Goal: Task Accomplishment & Management: Manage account settings

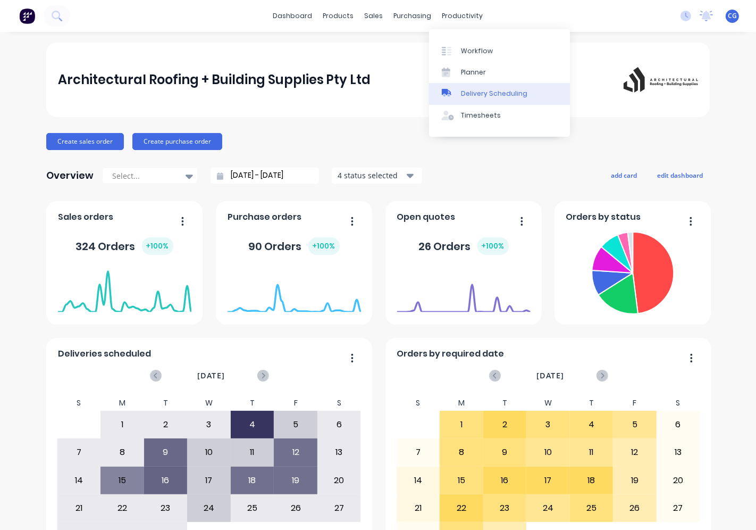
click at [482, 92] on div "Delivery Scheduling" at bounding box center [494, 94] width 66 height 10
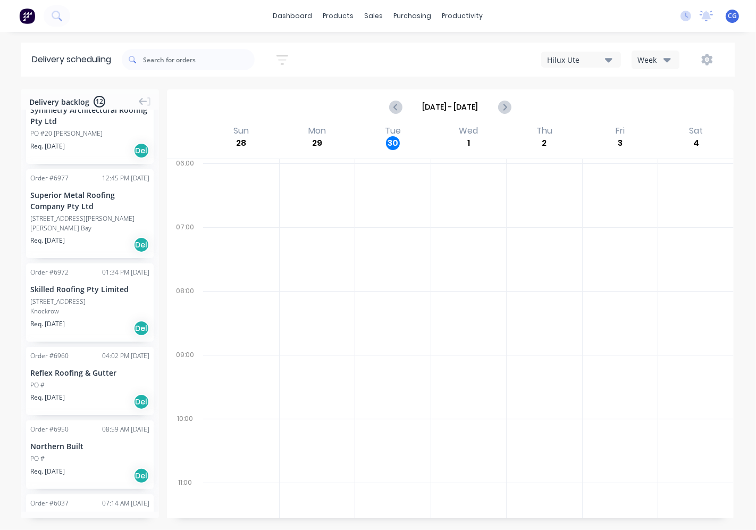
scroll to position [582, 0]
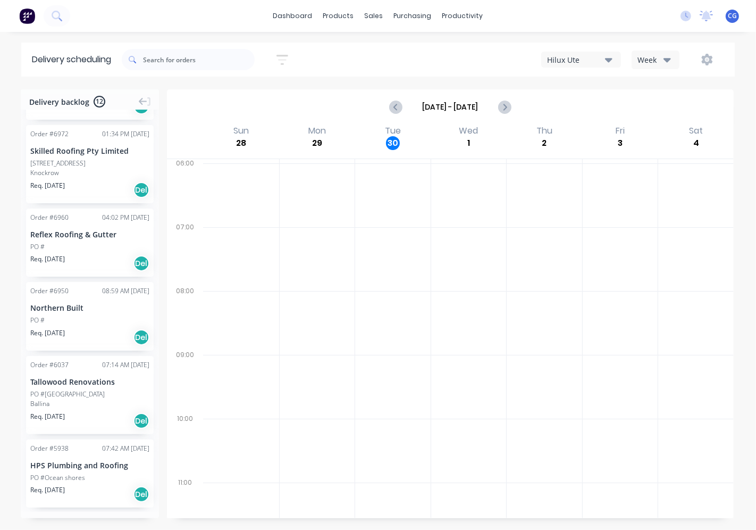
click at [103, 397] on div "PO #[GEOGRAPHIC_DATA]" at bounding box center [89, 394] width 119 height 10
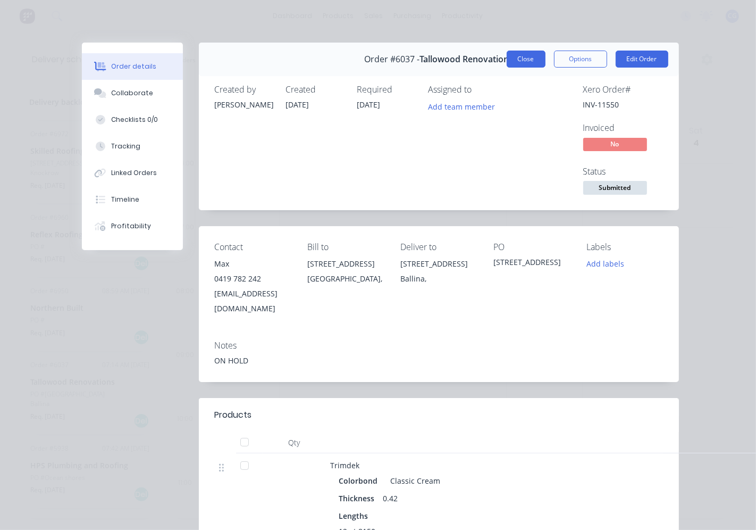
click at [529, 60] on button "Close" at bounding box center [526, 59] width 39 height 17
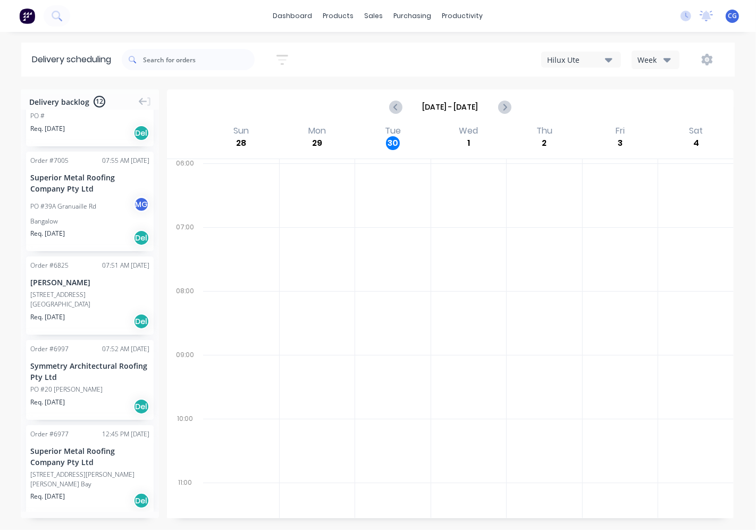
scroll to position [0, 0]
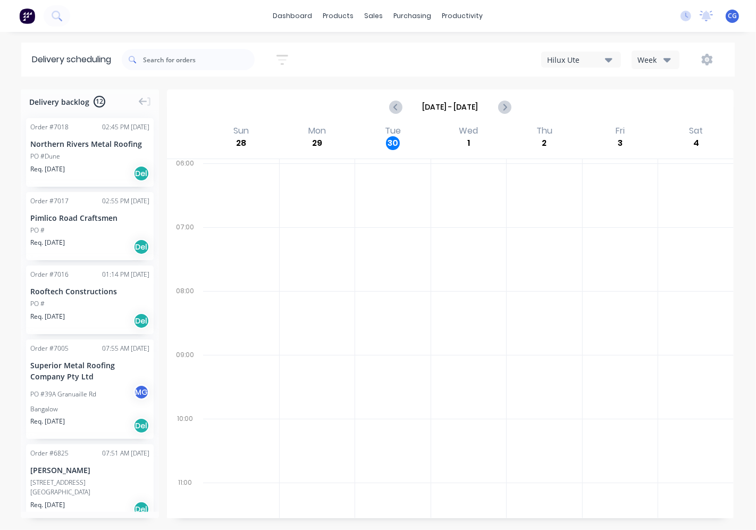
click at [87, 152] on div "PO #Dune" at bounding box center [89, 157] width 119 height 10
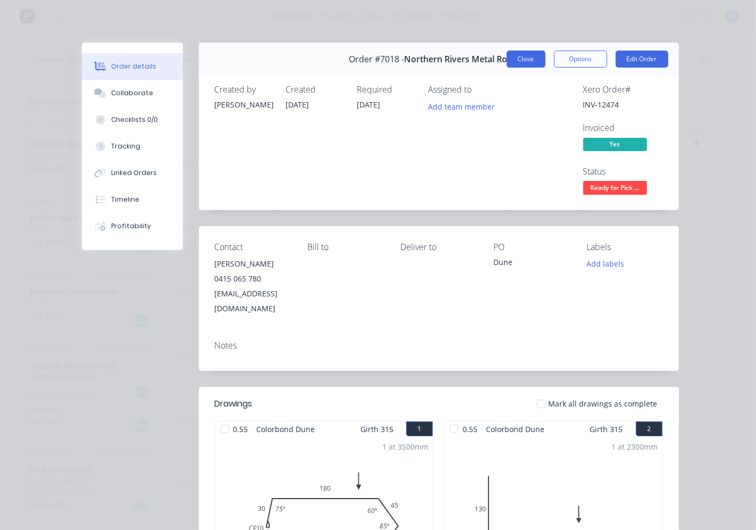
click at [530, 56] on button "Close" at bounding box center [526, 59] width 39 height 17
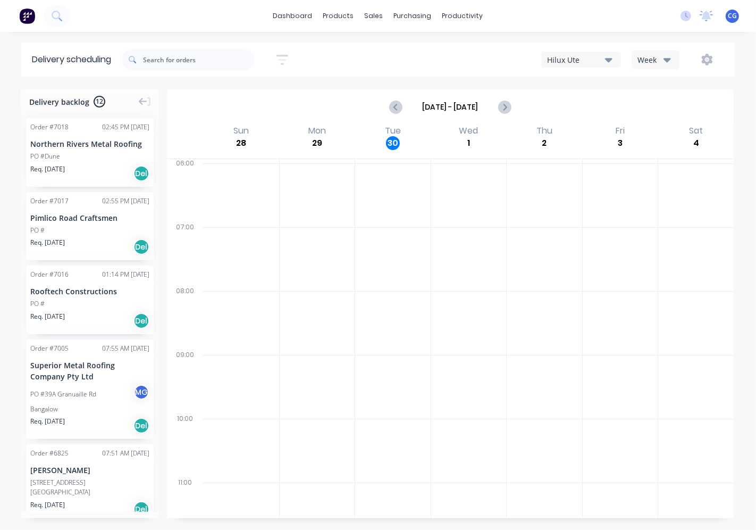
click at [96, 161] on div "Order # 7018 02:45 PM [DATE] Northern Rivers Metal Roofing PO #Dune Req. [DATE]…" at bounding box center [90, 152] width 128 height 69
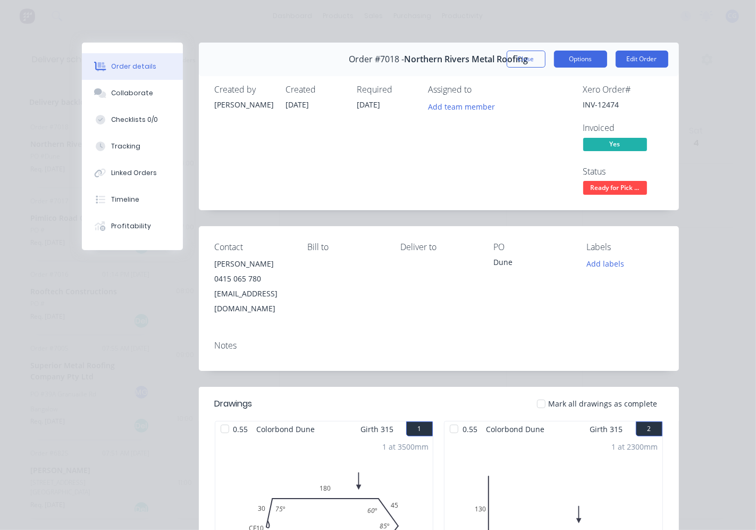
click at [566, 62] on button "Options" at bounding box center [580, 59] width 53 height 17
click at [337, 114] on div "Created [DATE]" at bounding box center [315, 141] width 59 height 112
click at [631, 62] on button "Edit Order" at bounding box center [642, 59] width 53 height 17
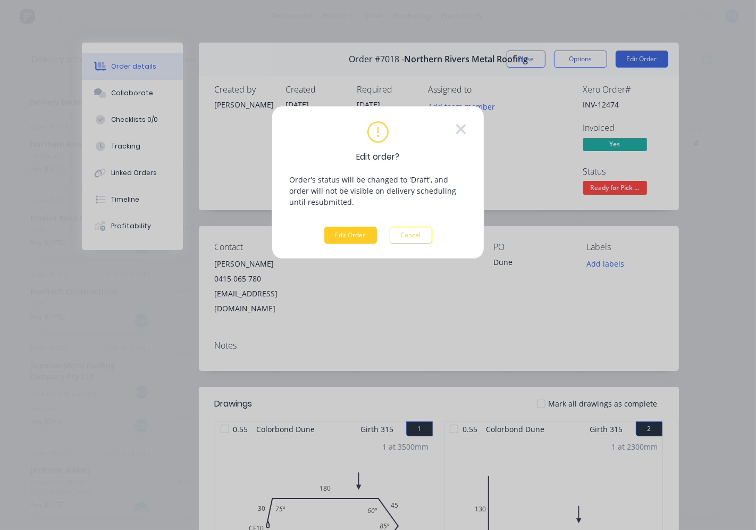
click at [348, 235] on button "Edit Order" at bounding box center [350, 235] width 53 height 17
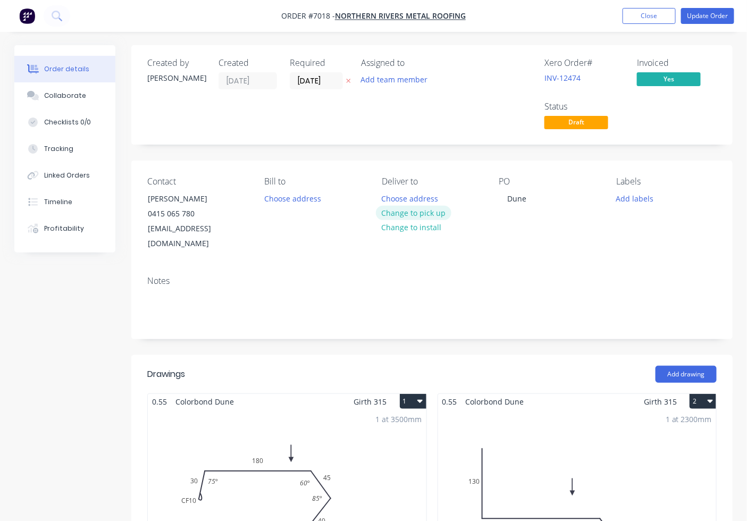
click at [419, 210] on button "Change to pick up" at bounding box center [414, 213] width 76 height 14
click at [714, 16] on button "Update Order" at bounding box center [707, 16] width 53 height 16
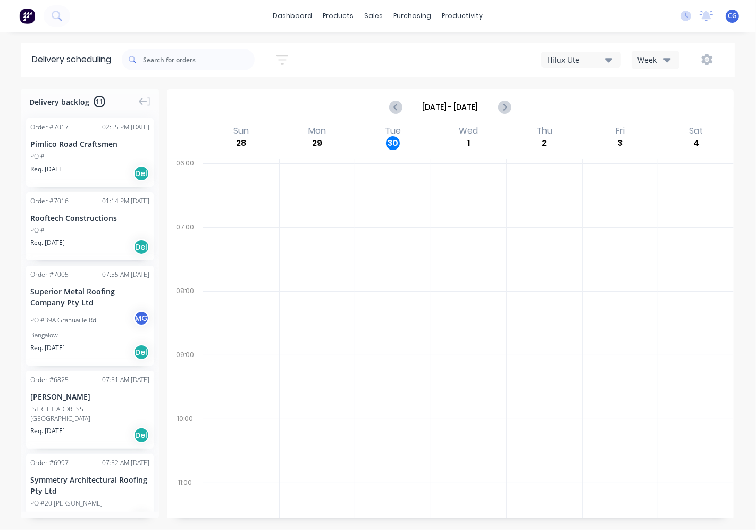
click at [101, 160] on div "PO #" at bounding box center [89, 157] width 119 height 10
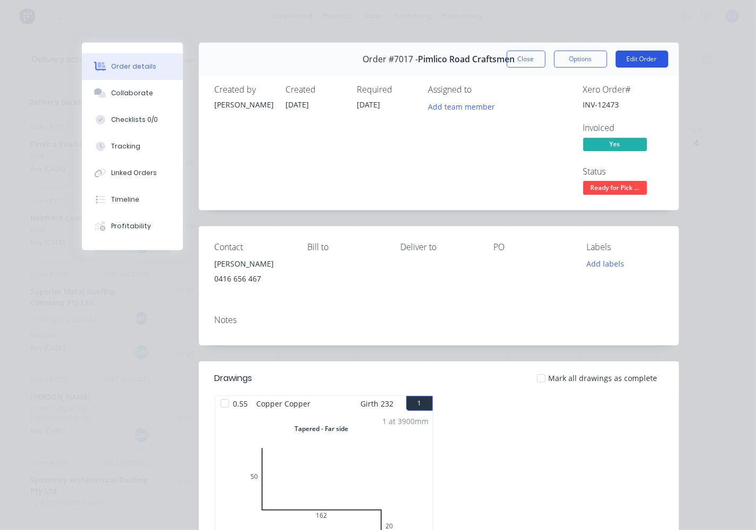
click at [644, 64] on button "Edit Order" at bounding box center [642, 59] width 53 height 17
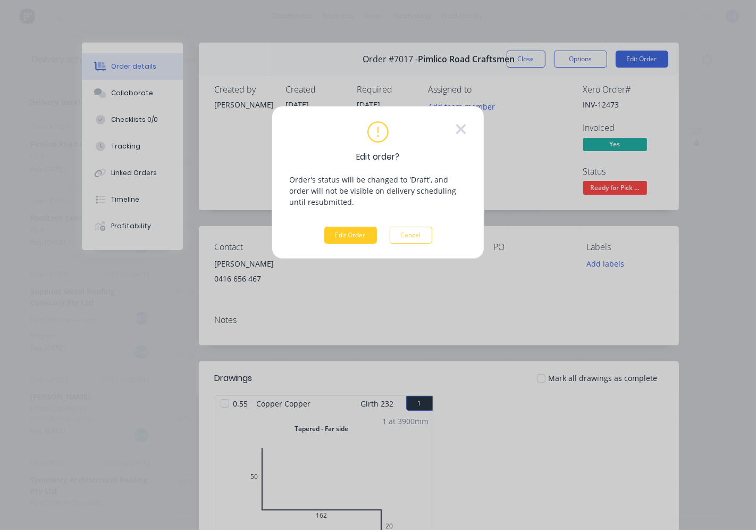
click at [357, 237] on button "Edit Order" at bounding box center [350, 235] width 53 height 17
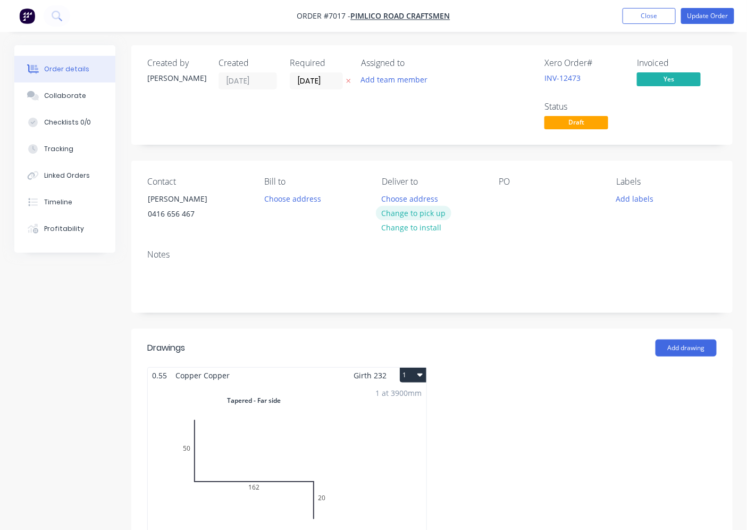
click at [405, 214] on button "Change to pick up" at bounding box center [414, 213] width 76 height 14
click at [712, 18] on button "Update Order" at bounding box center [707, 16] width 53 height 16
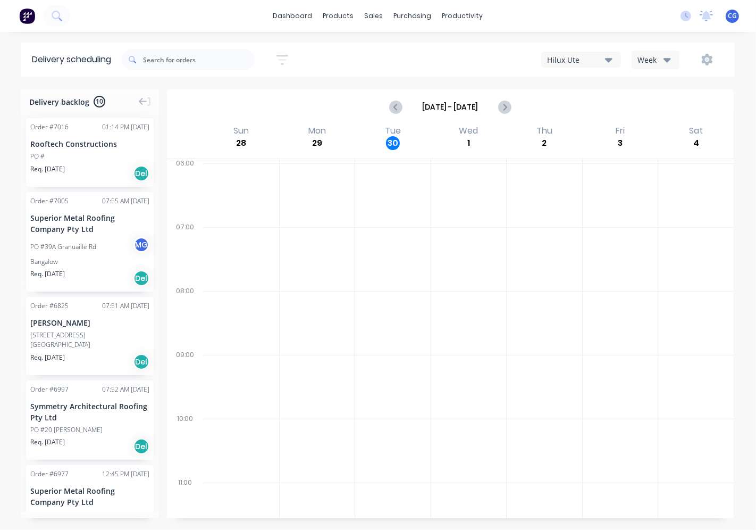
click at [114, 157] on div "PO #" at bounding box center [89, 157] width 119 height 10
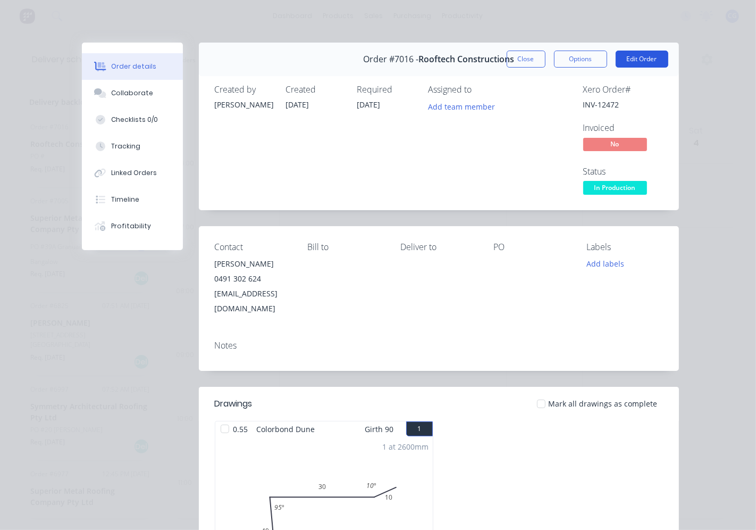
click at [637, 60] on button "Edit Order" at bounding box center [642, 59] width 53 height 17
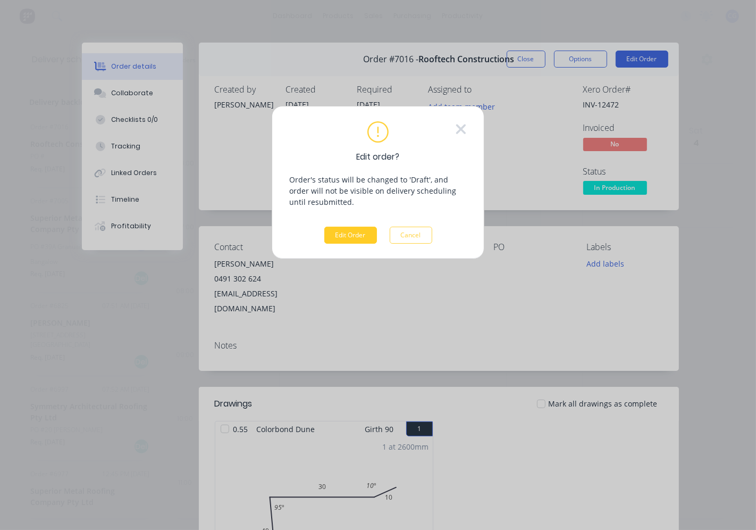
click at [348, 234] on button "Edit Order" at bounding box center [350, 235] width 53 height 17
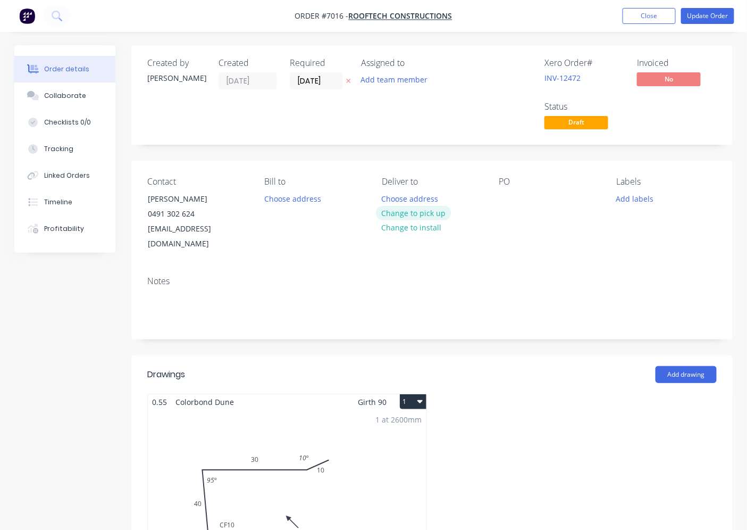
click at [411, 215] on button "Change to pick up" at bounding box center [414, 213] width 76 height 14
click at [652, 12] on button "Close" at bounding box center [649, 16] width 53 height 16
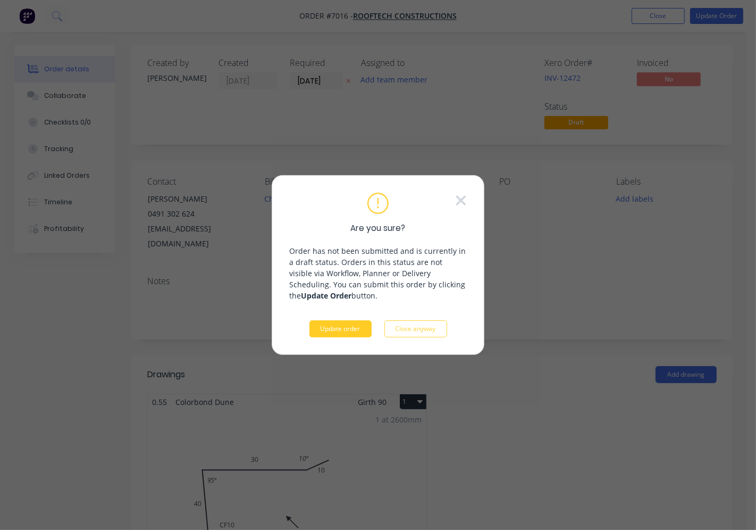
click at [355, 322] on button "Update order" at bounding box center [341, 328] width 62 height 17
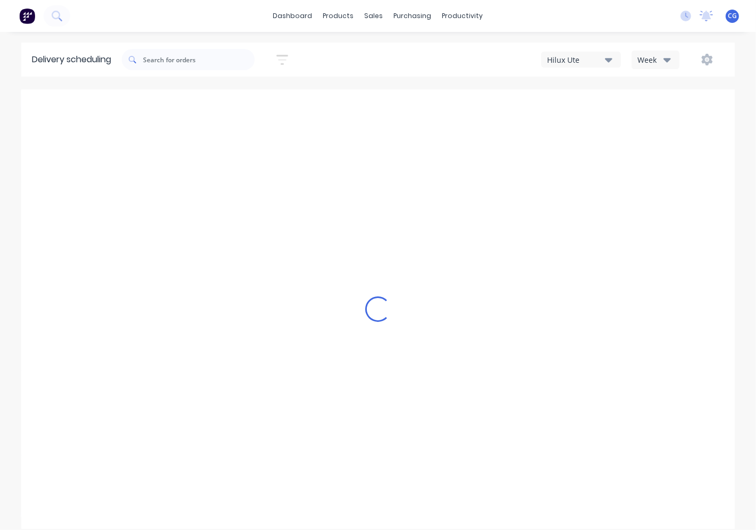
type input "[DATE] - [DATE]"
